Goal: Task Accomplishment & Management: Use online tool/utility

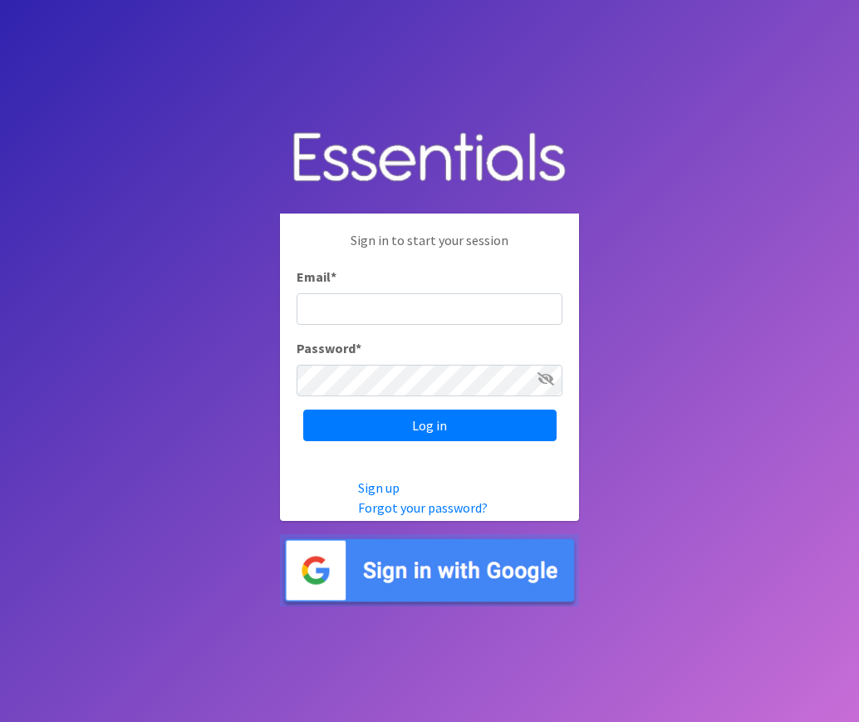
click at [458, 305] on input "Email *" at bounding box center [429, 309] width 266 height 32
type input "[EMAIL_ADDRESS][DOMAIN_NAME]"
click at [303, 409] on input "Log in" at bounding box center [429, 425] width 253 height 32
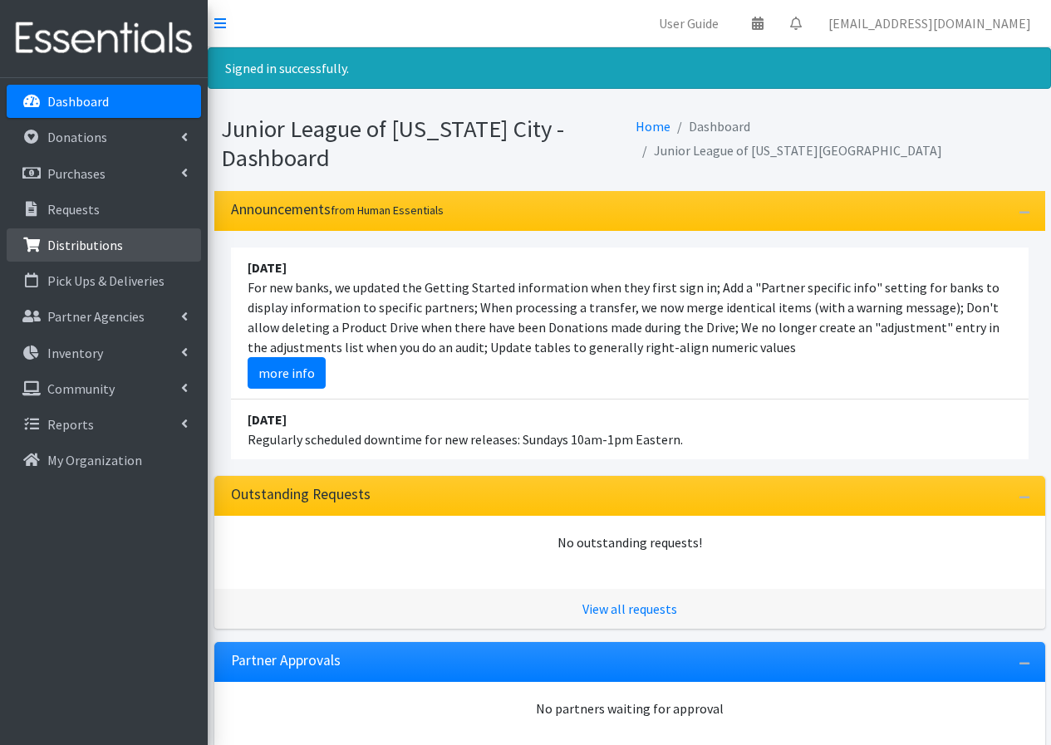
click at [112, 244] on p "Distributions" at bounding box center [85, 245] width 76 height 17
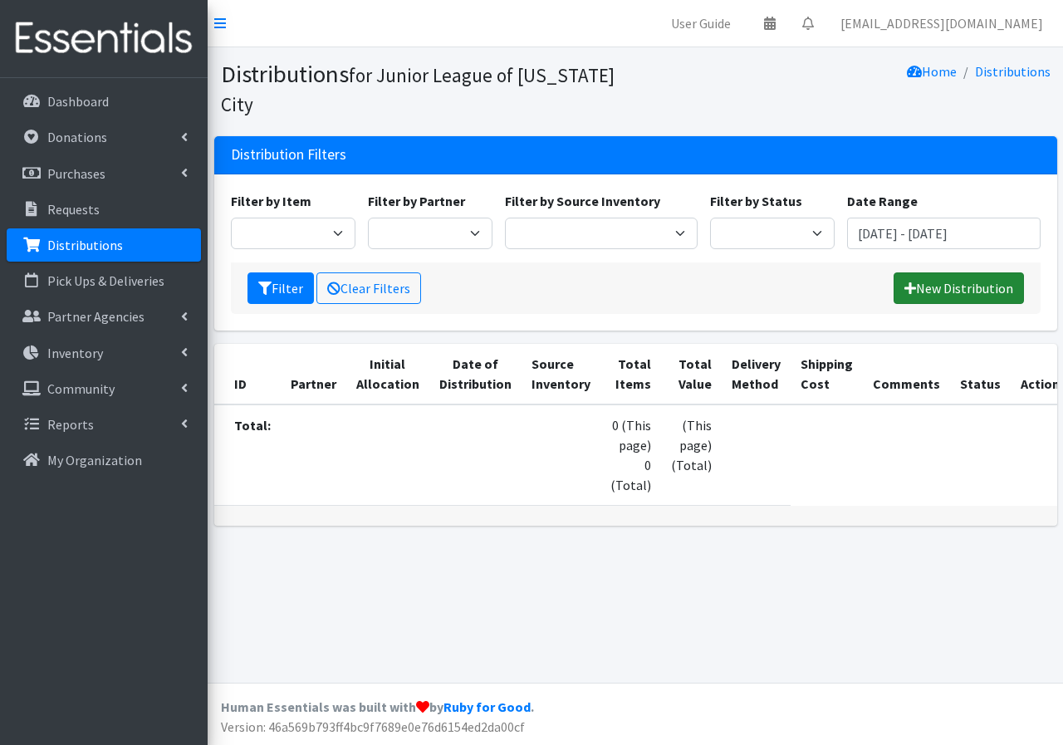
click at [965, 285] on link "New Distribution" at bounding box center [959, 288] width 130 height 32
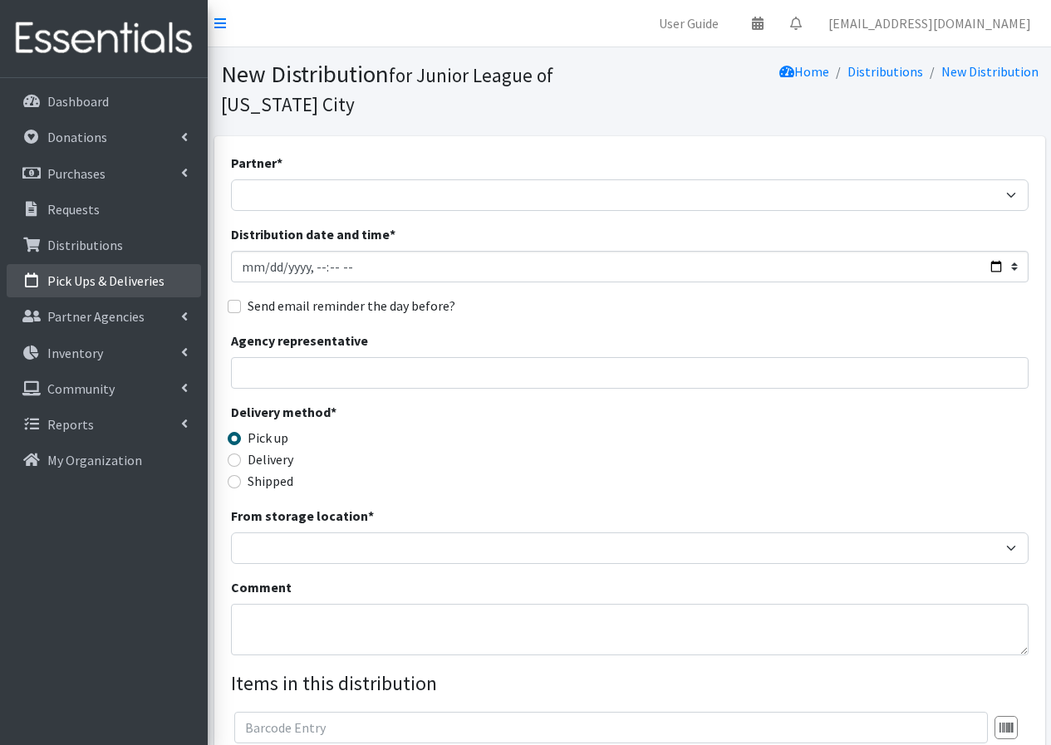
click at [122, 290] on link "Pick Ups & Deliveries" at bounding box center [104, 280] width 194 height 33
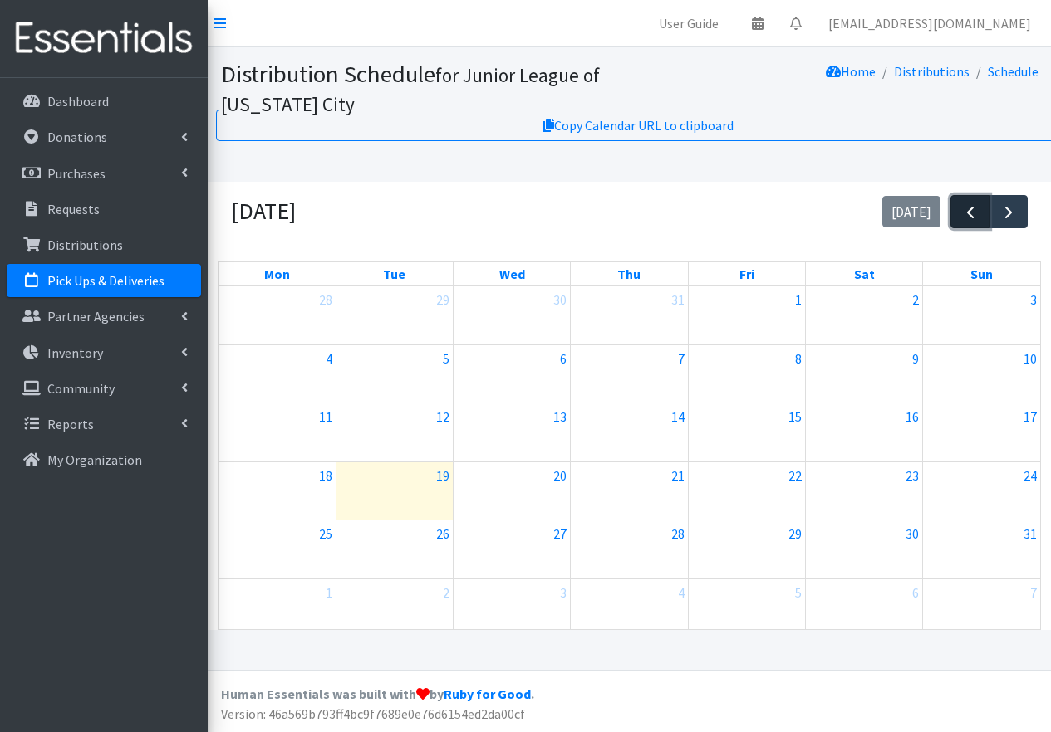
click at [967, 221] on span "button" at bounding box center [970, 213] width 20 height 20
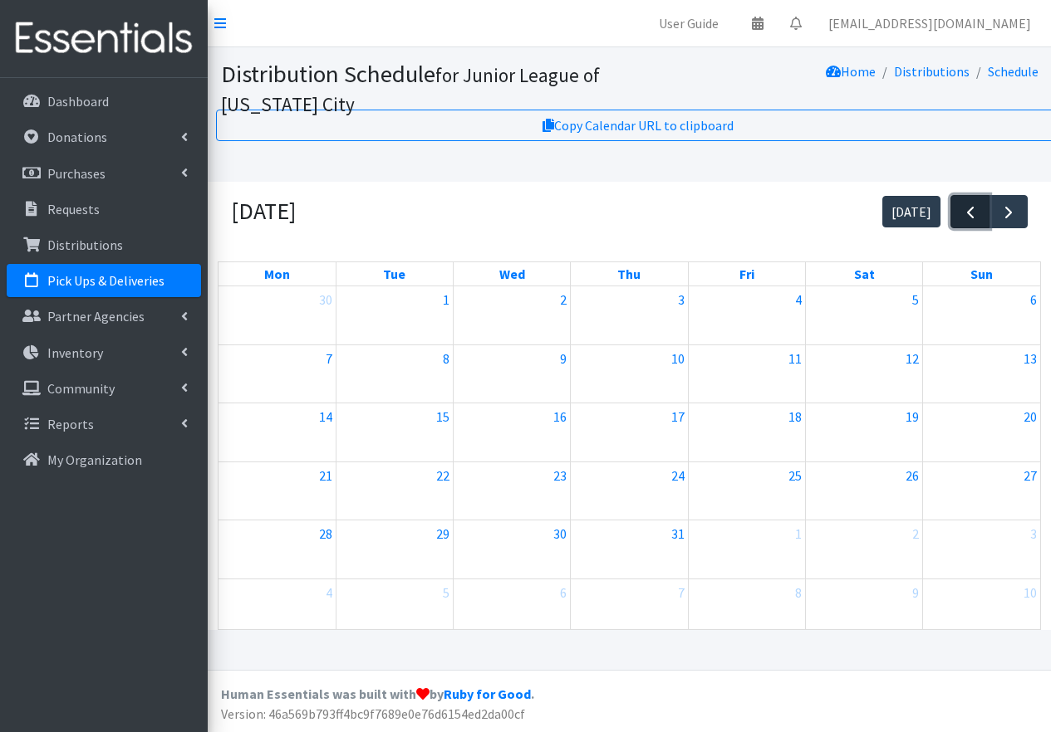
click at [967, 221] on span "button" at bounding box center [970, 213] width 20 height 20
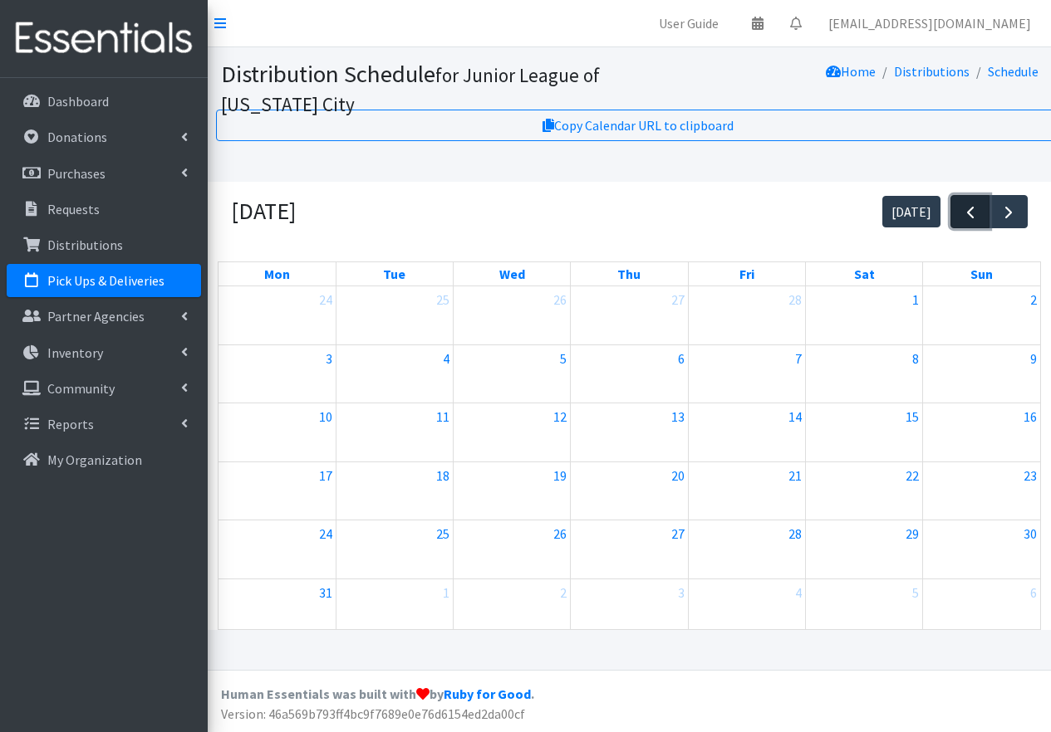
click at [967, 221] on span "button" at bounding box center [970, 213] width 20 height 20
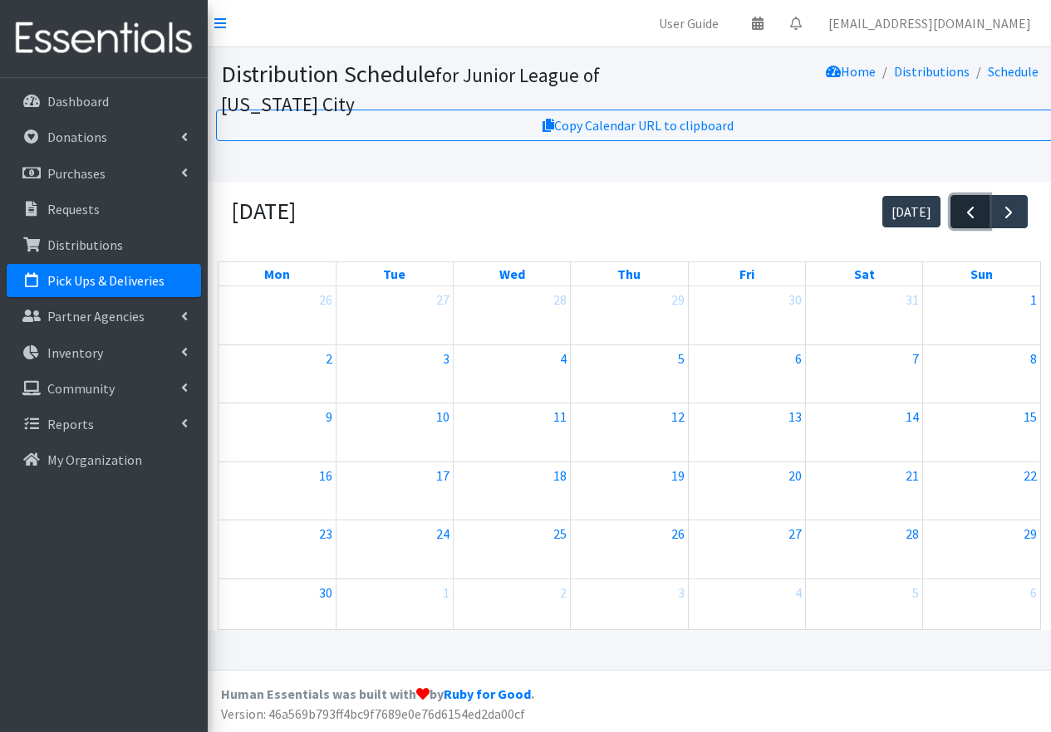
click at [967, 221] on span "button" at bounding box center [970, 213] width 20 height 20
click at [726, 384] on link "12:01p ReMerge" at bounding box center [746, 384] width 113 height 20
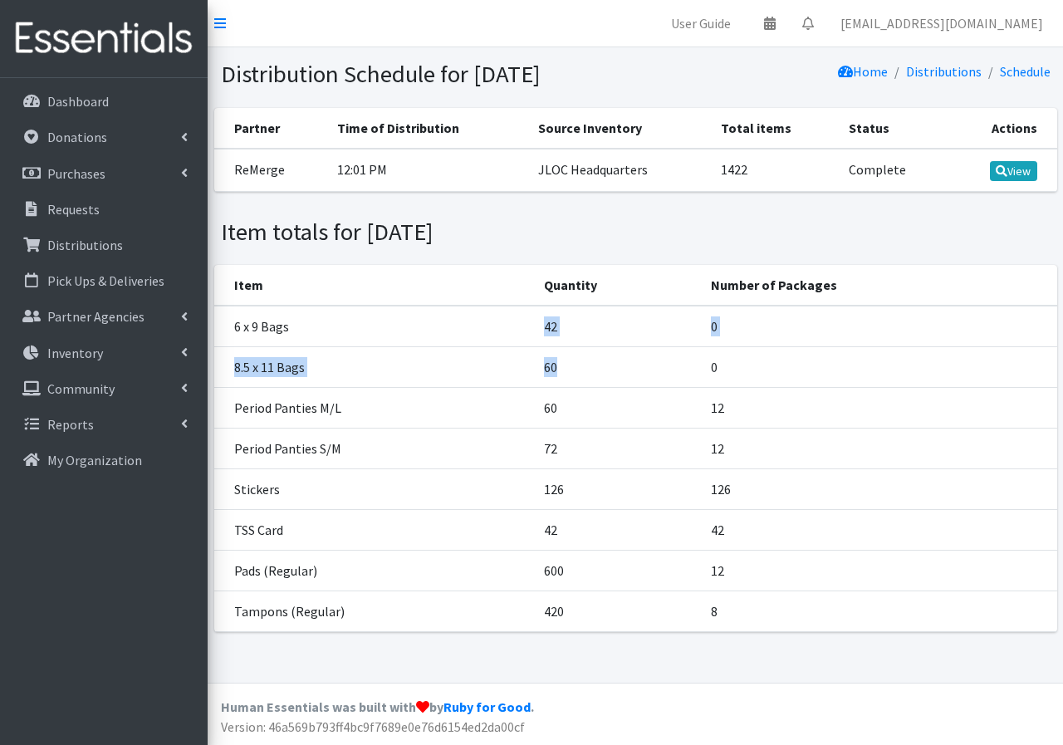
drag, startPoint x: 544, startPoint y: 325, endPoint x: 562, endPoint y: 370, distance: 49.2
click at [562, 370] on tbody "6 x 9 Bags 42 0 8.5 x 11 Bags 60 0 Period Panties M/L 60 12 Period Panties S/M …" at bounding box center [635, 469] width 843 height 326
drag, startPoint x: 551, startPoint y: 457, endPoint x: 537, endPoint y: 457, distance: 13.3
click at [547, 455] on td "72" at bounding box center [617, 449] width 167 height 41
click at [546, 454] on td "72" at bounding box center [617, 449] width 167 height 41
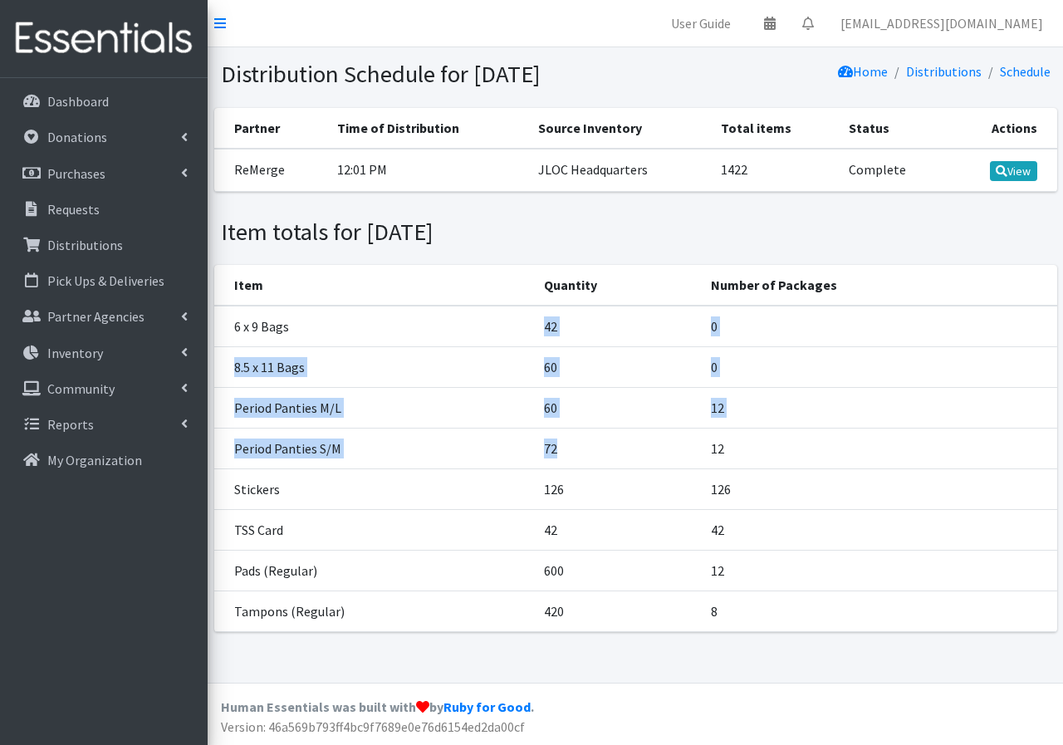
drag, startPoint x: 561, startPoint y: 450, endPoint x: 538, endPoint y: 316, distance: 135.6
click at [538, 316] on tbody "6 x 9 Bags 42 0 8.5 x 11 Bags 60 0 Period Panties M/L 60 12 Period Panties S/M …" at bounding box center [635, 469] width 843 height 326
click at [982, 27] on link "[EMAIL_ADDRESS][DOMAIN_NAME]" at bounding box center [941, 23] width 229 height 33
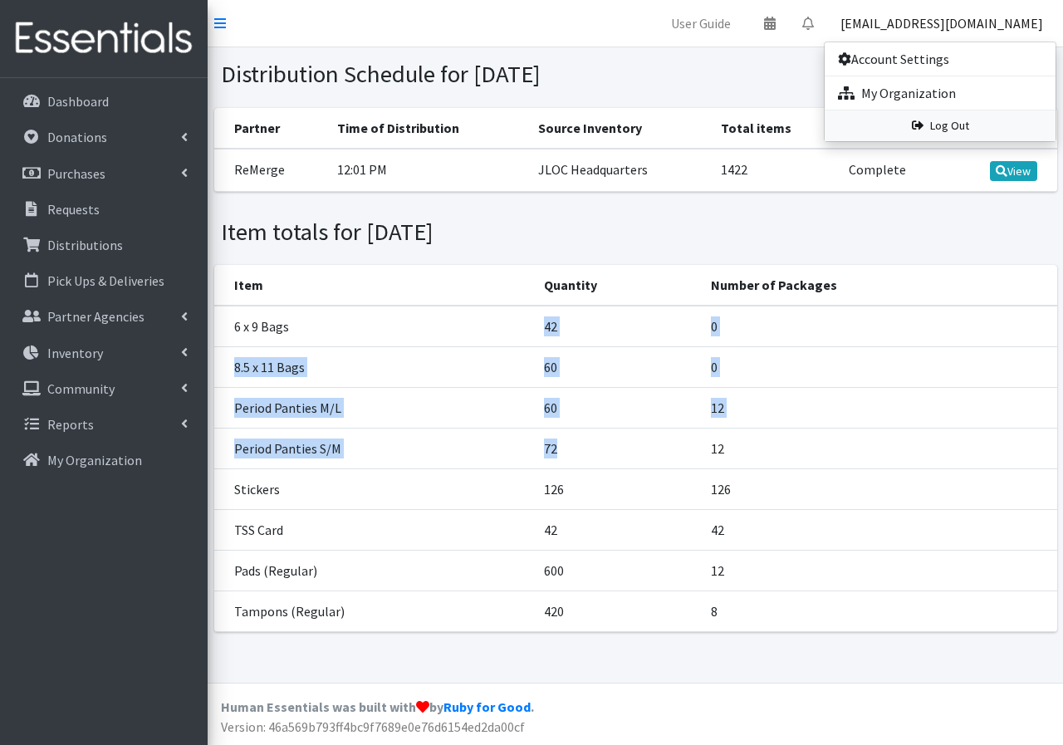
click at [982, 125] on link "Log Out" at bounding box center [940, 125] width 231 height 31
